Goal: Find specific page/section: Find specific page/section

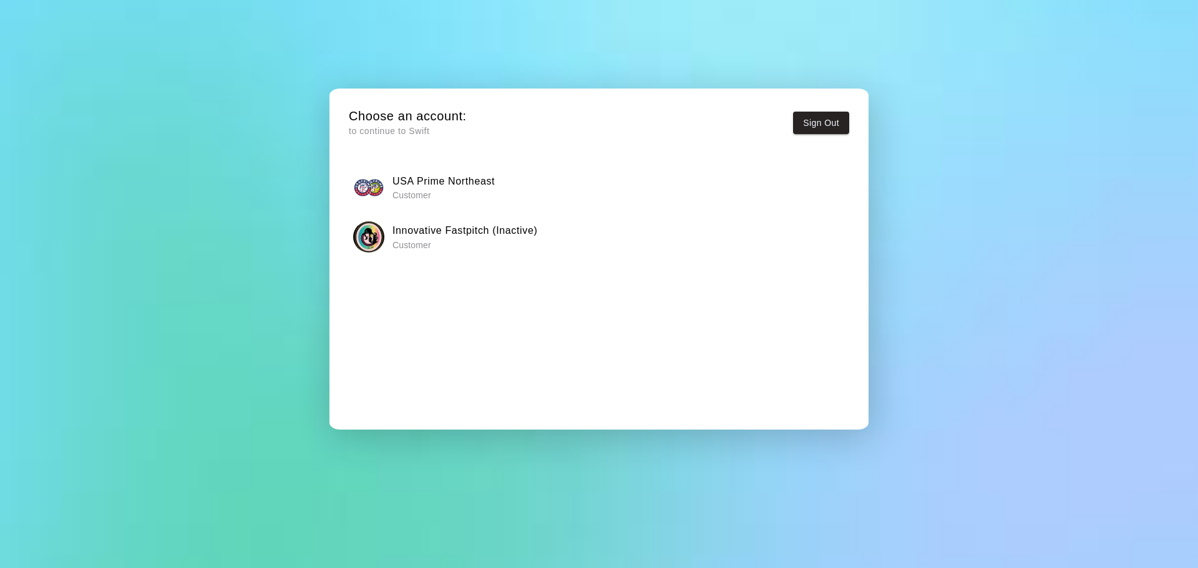
click at [458, 185] on h6 "USA Prime Northeast" at bounding box center [443, 181] width 102 height 16
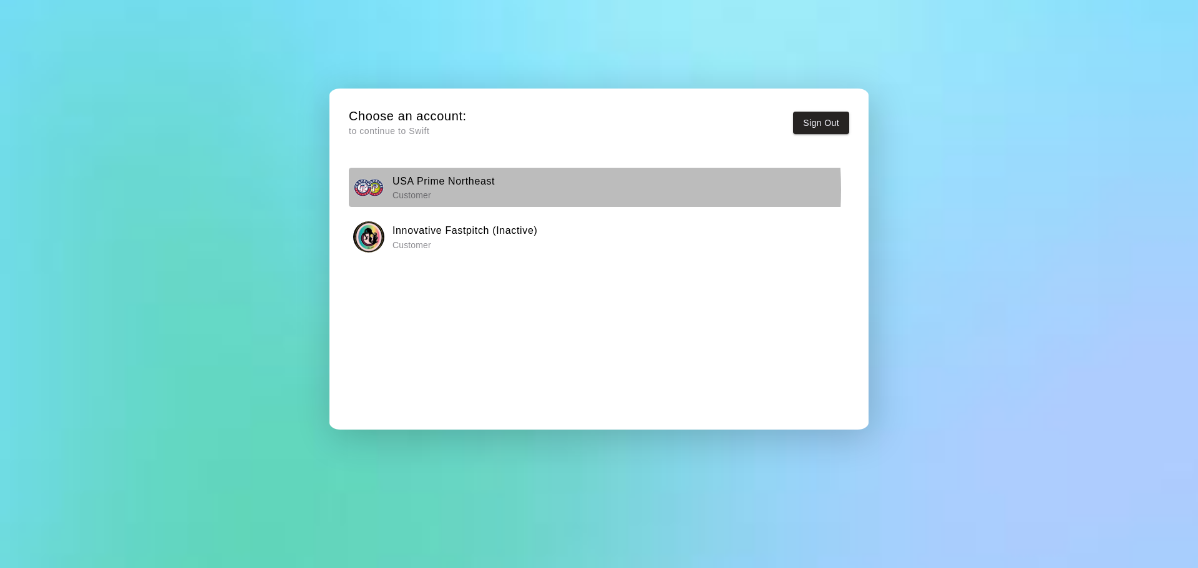
click at [487, 190] on p "Customer" at bounding box center [443, 195] width 102 height 12
click at [495, 181] on h6 "USA Prime Northeast" at bounding box center [443, 181] width 102 height 16
click at [554, 200] on div "USA Prime Northeast Customer" at bounding box center [599, 187] width 492 height 31
